Goal: Task Accomplishment & Management: Complete application form

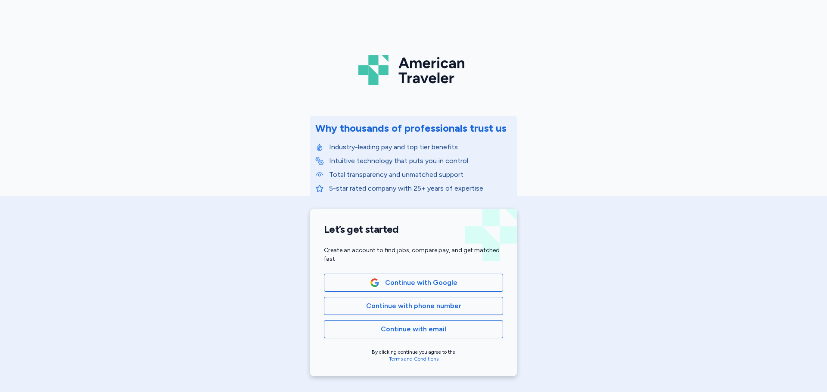
click at [400, 329] on span "Continue with email" at bounding box center [413, 329] width 65 height 10
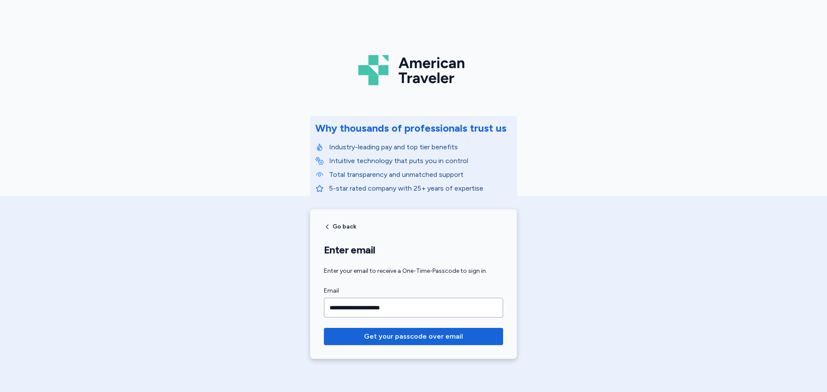
type input "**********"
click at [471, 334] on span "Get your passcode over email" at bounding box center [413, 337] width 165 height 10
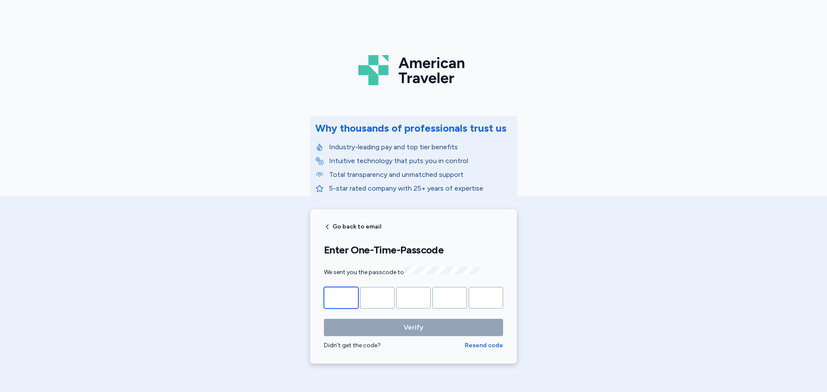
type input "*"
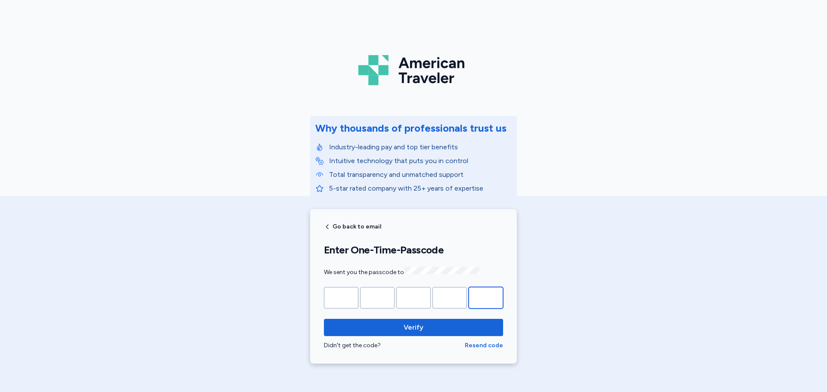
type input "*"
click at [324, 319] on button "Verify" at bounding box center [413, 327] width 179 height 17
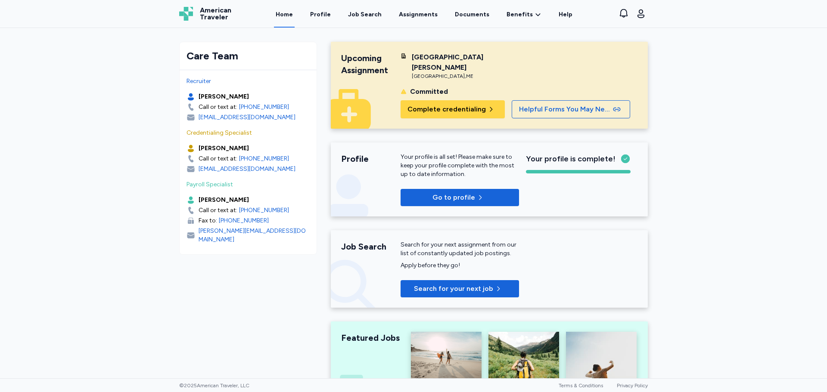
click at [476, 104] on span "Complete credentialing" at bounding box center [446, 109] width 78 height 10
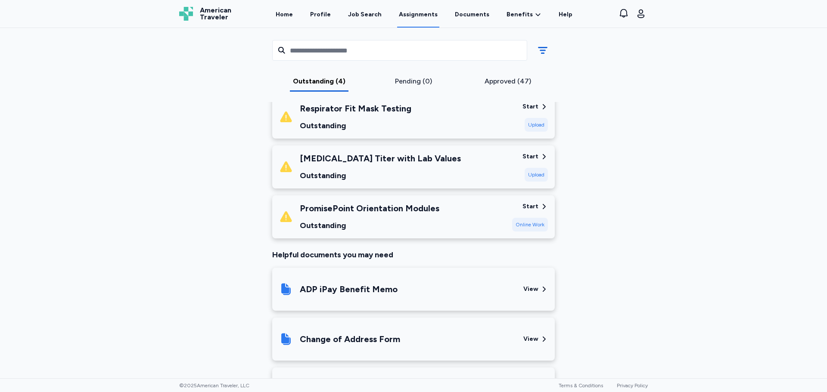
scroll to position [215, 0]
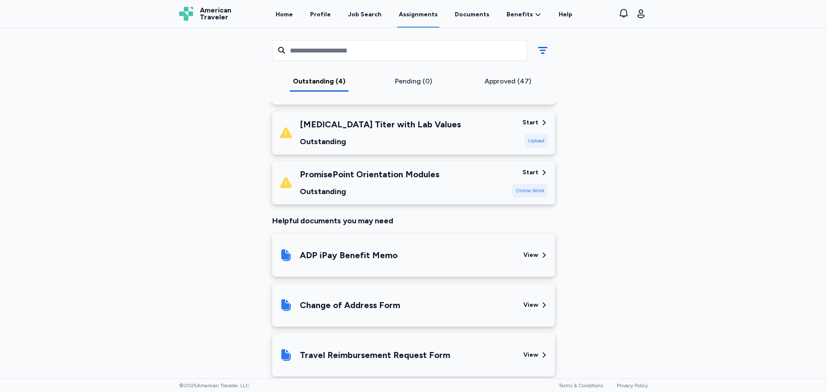
click at [476, 185] on div "PromisePoint Orientation Modules Outstanding" at bounding box center [392, 182] width 226 height 29
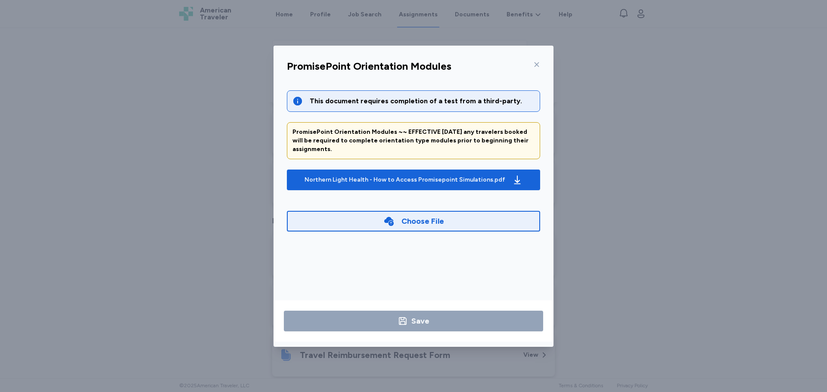
click at [420, 176] on div "Northern Light Health - How to Access Promisepoint Simulations.pdf" at bounding box center [405, 180] width 201 height 9
click at [433, 176] on div "Northern Light Health - How to Access Promisepoint Simulations.pdf" at bounding box center [405, 180] width 201 height 9
click at [481, 137] on div "PromisePoint Orientation Modules ~~ EFFECTIVE [DATE] any travelers booked will …" at bounding box center [413, 141] width 242 height 26
